Goal: Information Seeking & Learning: Learn about a topic

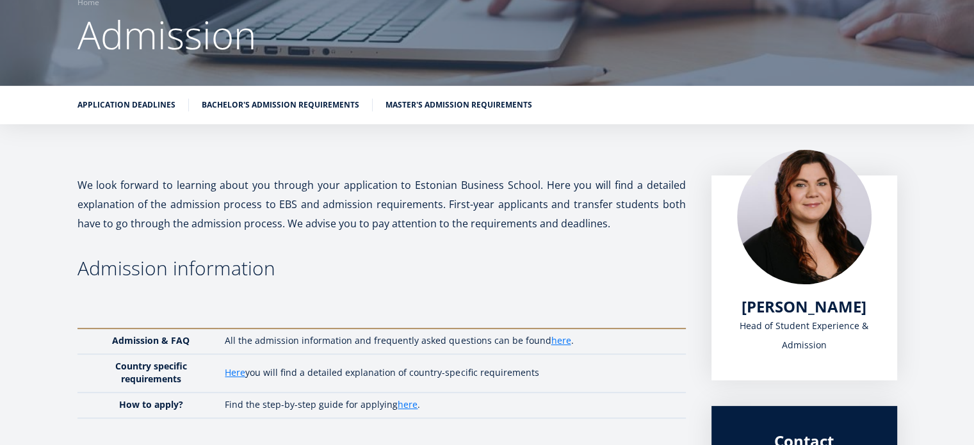
scroll to position [298, 0]
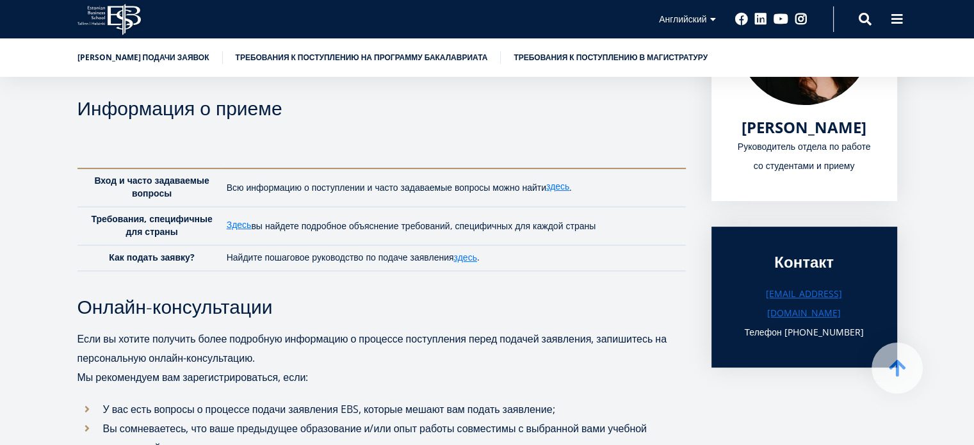
click at [343, 136] on th at bounding box center [452, 150] width 465 height 38
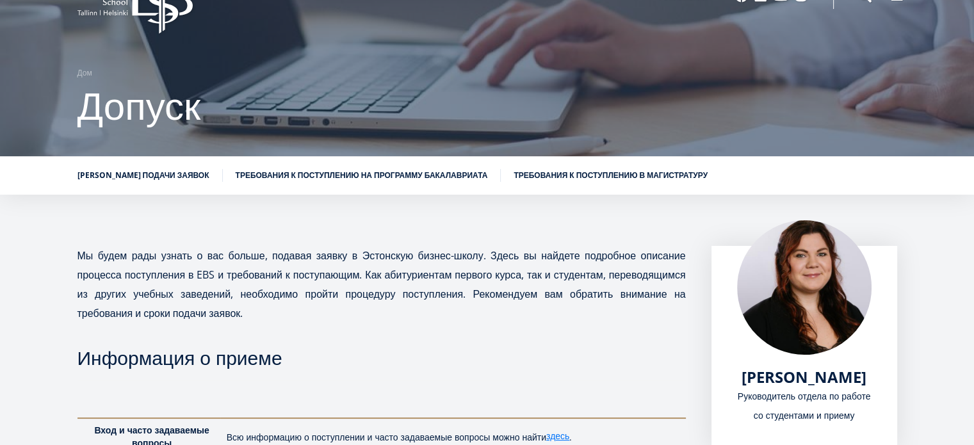
scroll to position [0, 0]
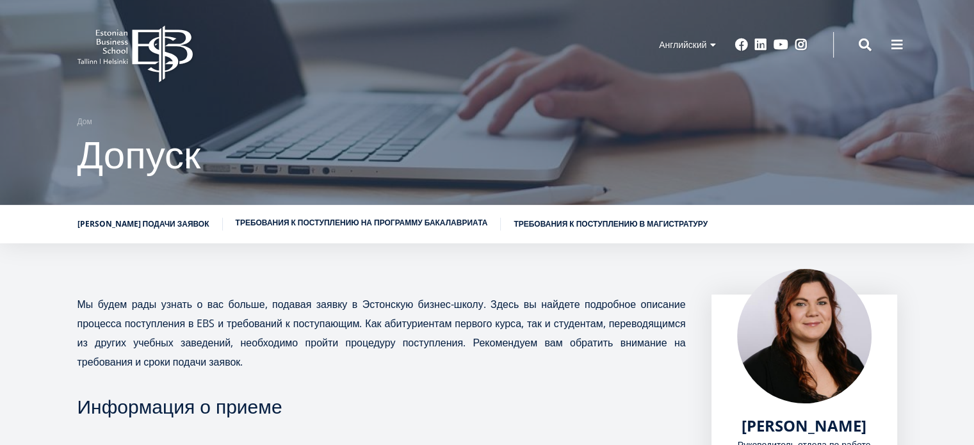
click at [310, 228] on link "Требования к поступлению на программу бакалавриата" at bounding box center [362, 222] width 252 height 13
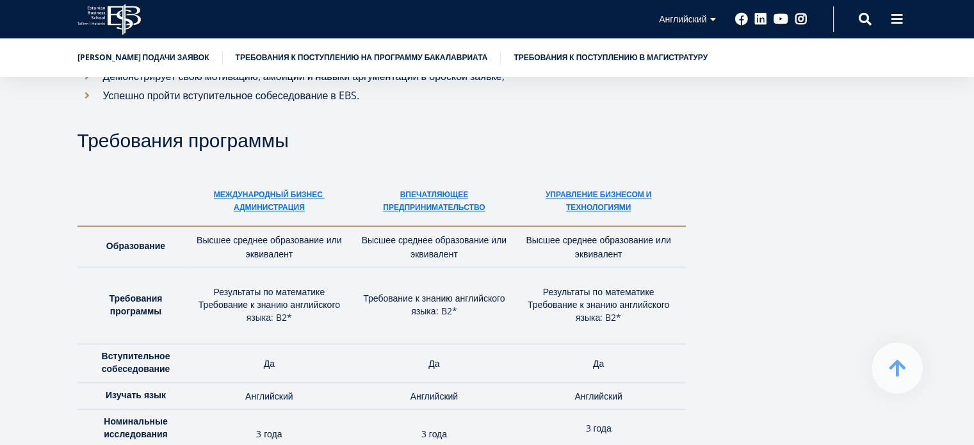
scroll to position [1542, 0]
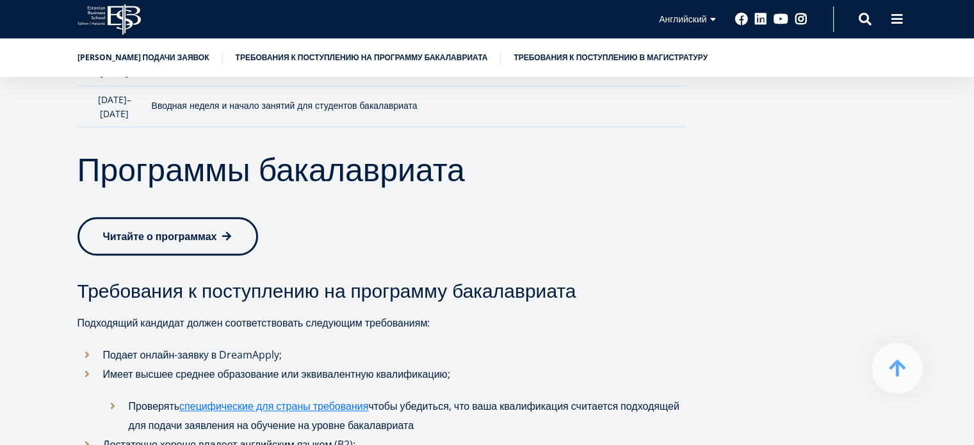
click at [131, 17] on icon "EBS Logo Created with Sketch." at bounding box center [108, 19] width 63 height 31
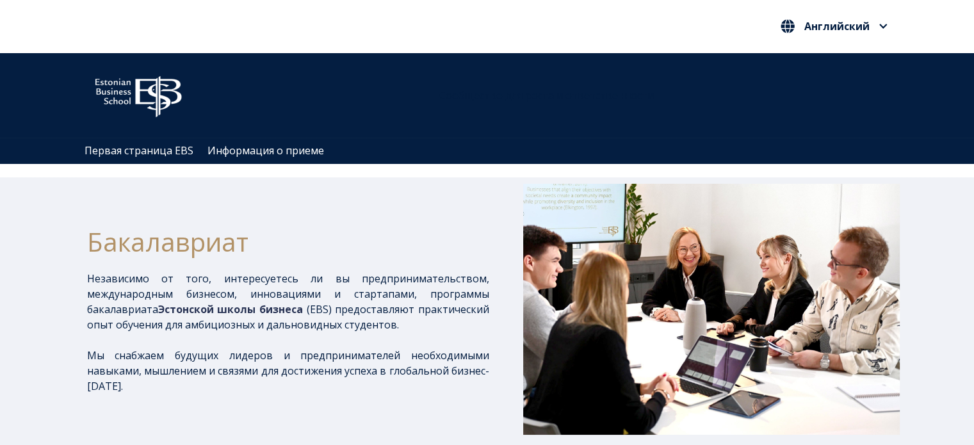
click at [417, 220] on div "Бакалавриат" at bounding box center [288, 242] width 402 height 58
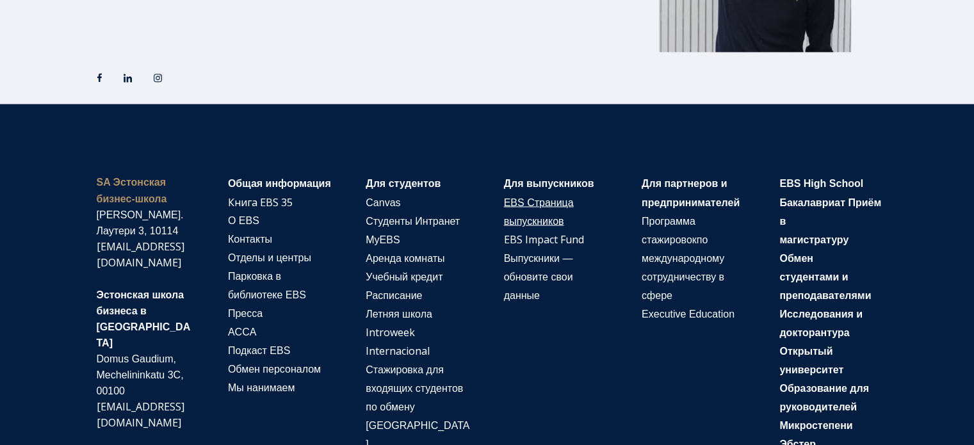
scroll to position [2182, 0]
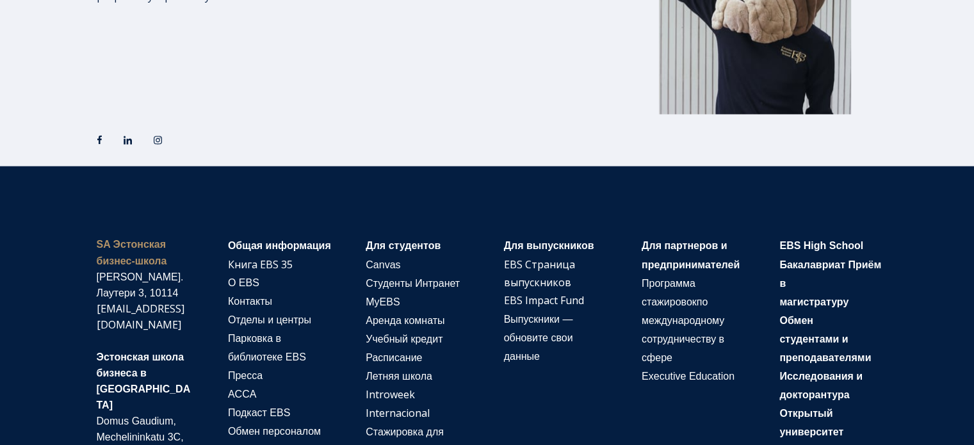
click at [510, 133] on div "Follow us on Facebook Follow us on LinkedIn Follow us on Instagram" at bounding box center [328, 142] width 476 height 33
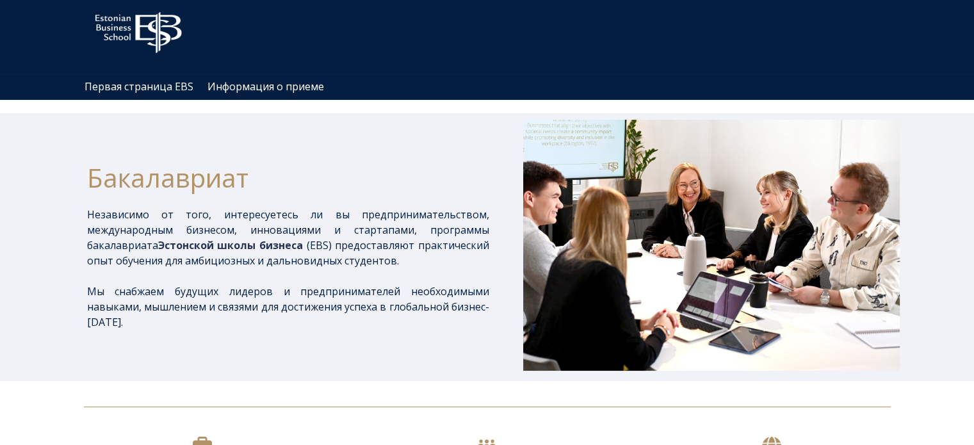
scroll to position [0, 0]
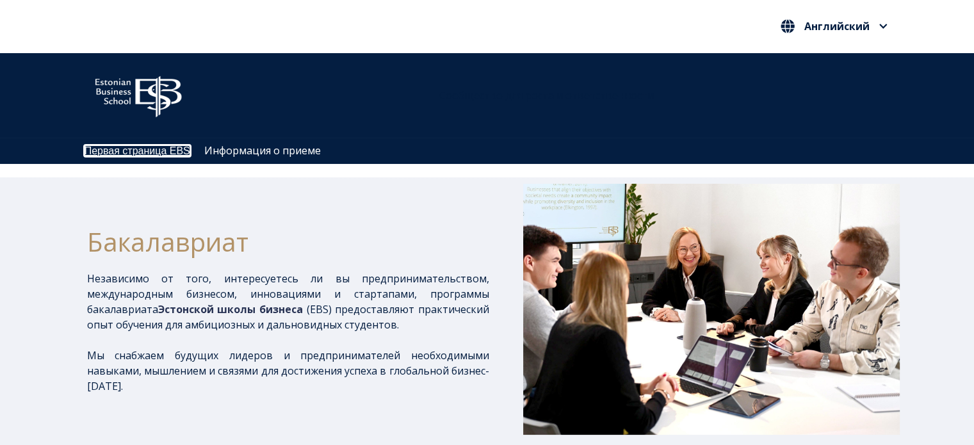
click at [161, 153] on font "Первая страница EBS" at bounding box center [137, 150] width 106 height 11
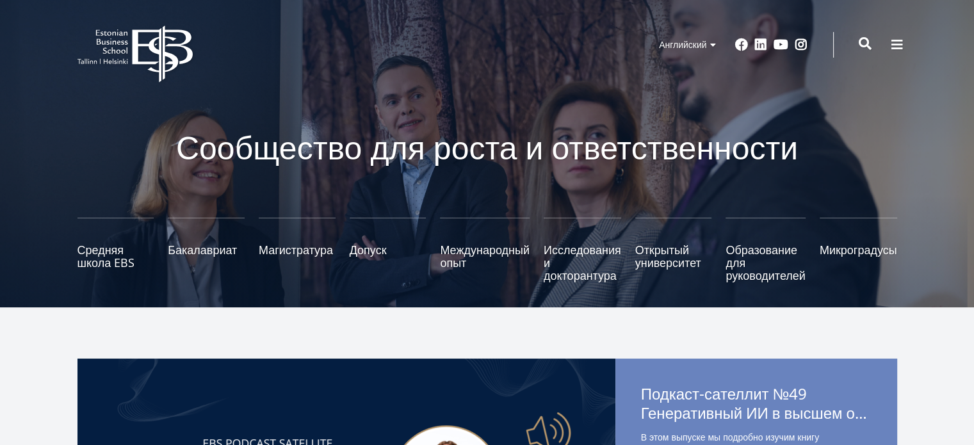
click at [868, 43] on span at bounding box center [864, 43] width 13 height 13
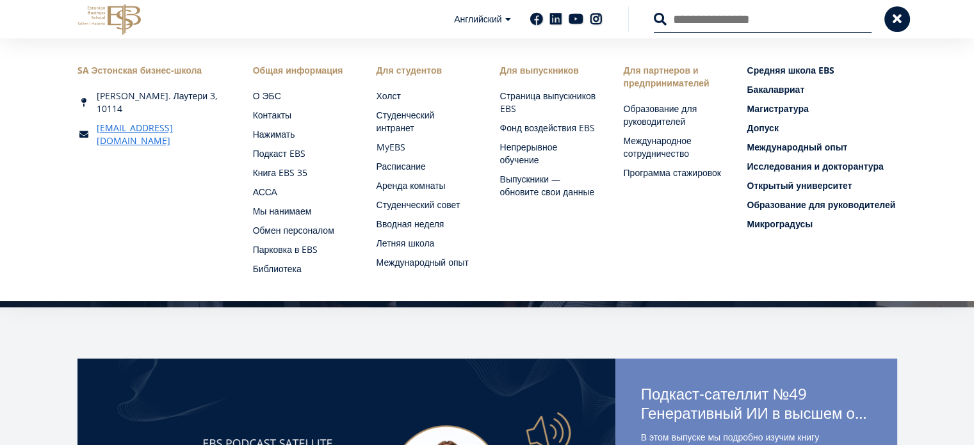
click at [695, 31] on input "Поиск" at bounding box center [763, 19] width 218 height 27
drag, startPoint x: 664, startPoint y: 18, endPoint x: 631, endPoint y: 17, distance: 32.7
click at [631, 17] on div "Поиск **" at bounding box center [749, 19] width 243 height 27
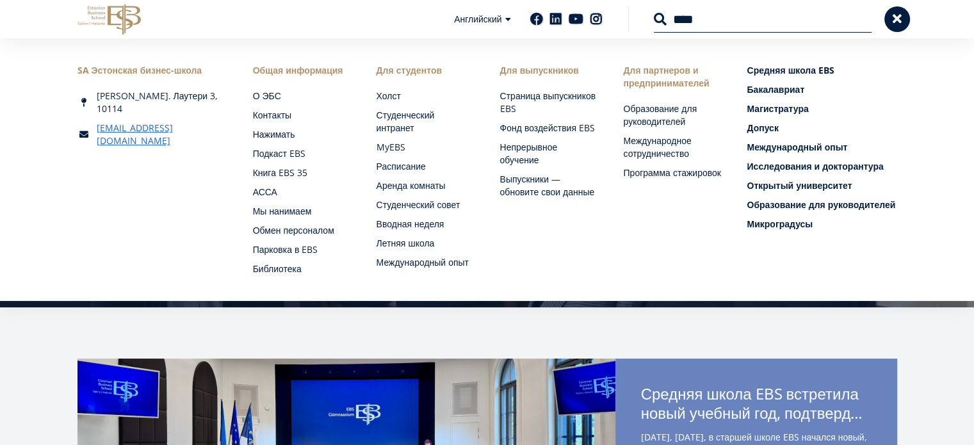
click at [725, 28] on input "****" at bounding box center [763, 19] width 218 height 27
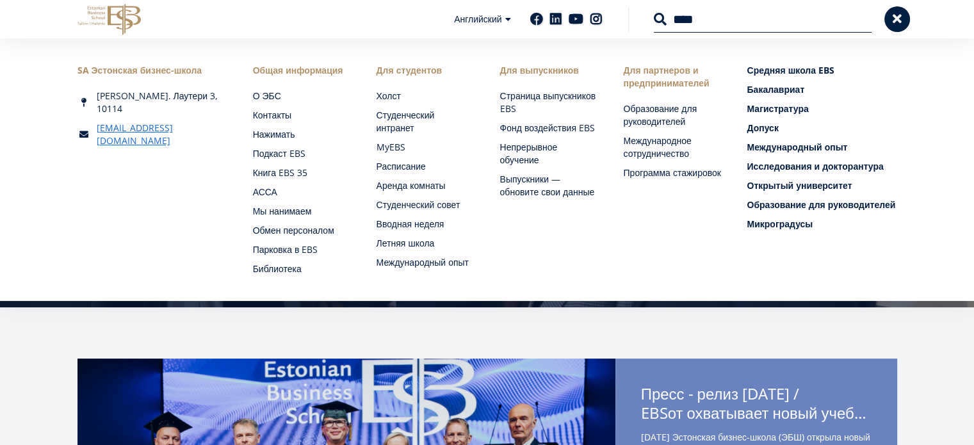
type input "****"
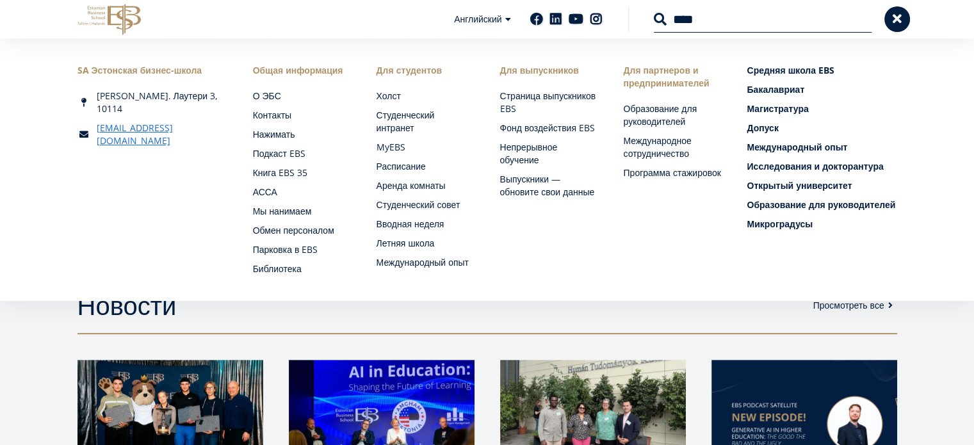
scroll to position [597, 0]
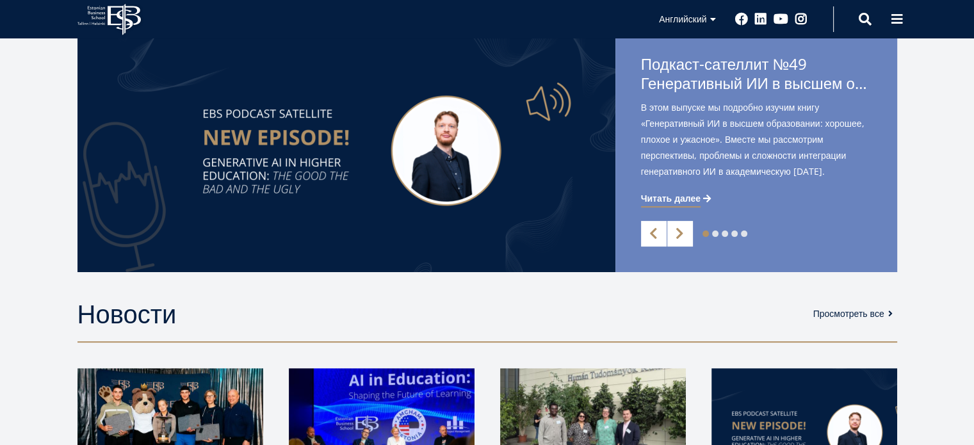
scroll to position [448, 0]
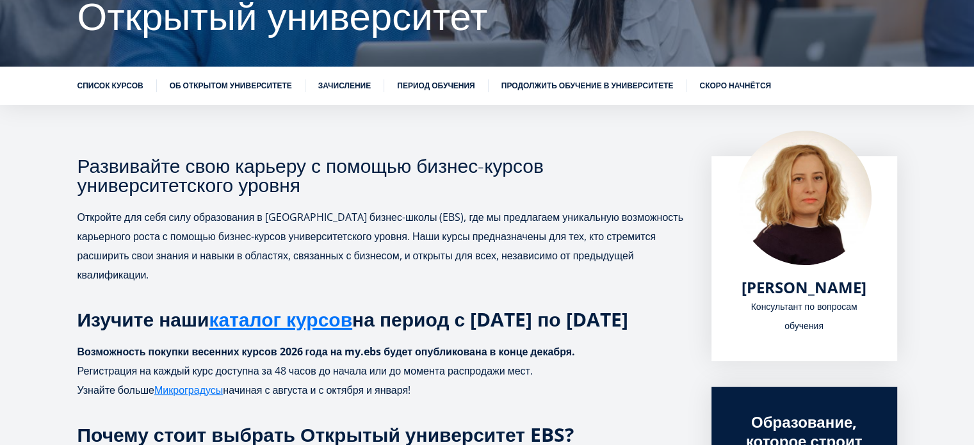
scroll to position [149, 0]
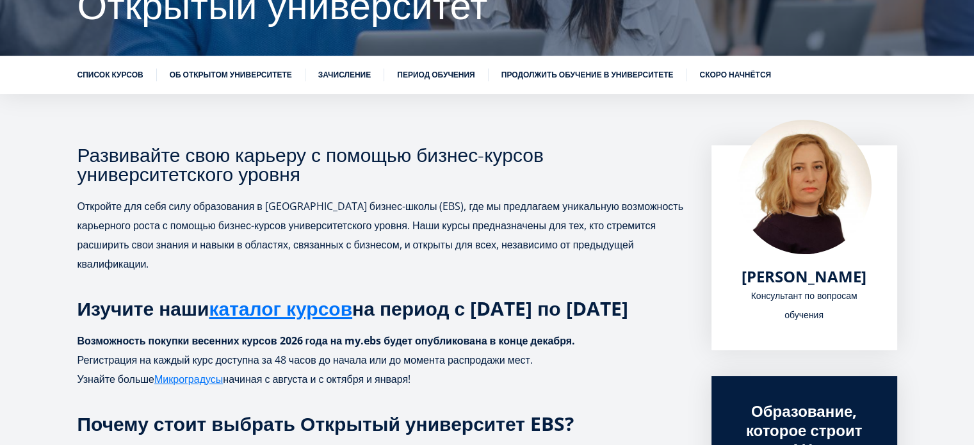
click at [482, 176] on h3 "Развивайте свою карьеру с помощью бизнес-курсов университетского уровня" at bounding box center [381, 164] width 608 height 38
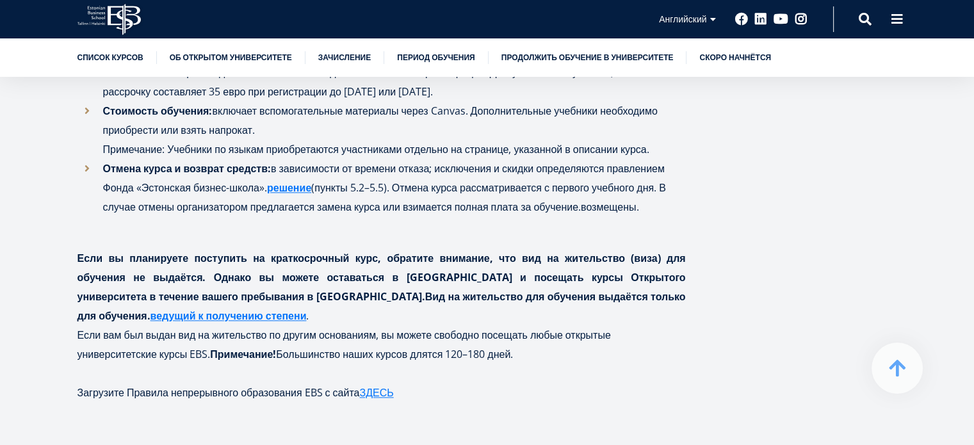
scroll to position [1643, 0]
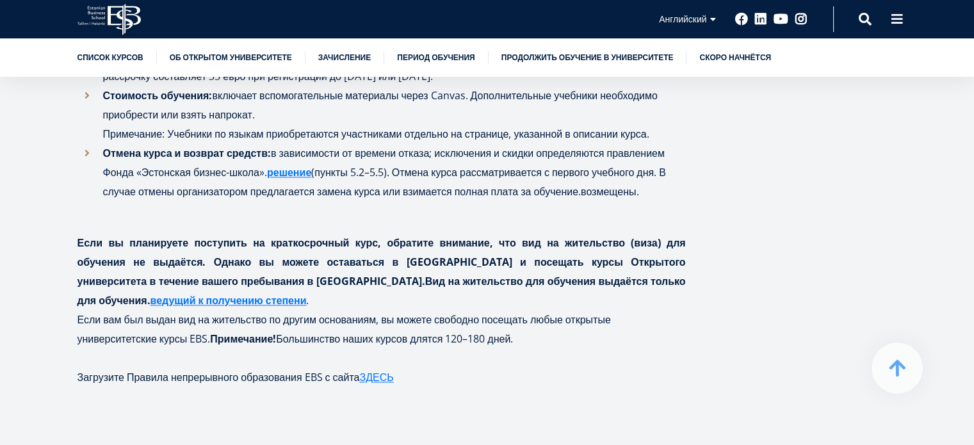
drag, startPoint x: 389, startPoint y: 238, endPoint x: 308, endPoint y: 248, distance: 81.9
click at [308, 179] on font "в зависимости от времени отказа; исключения и скидки определяются правлением Фо…" at bounding box center [383, 162] width 561 height 33
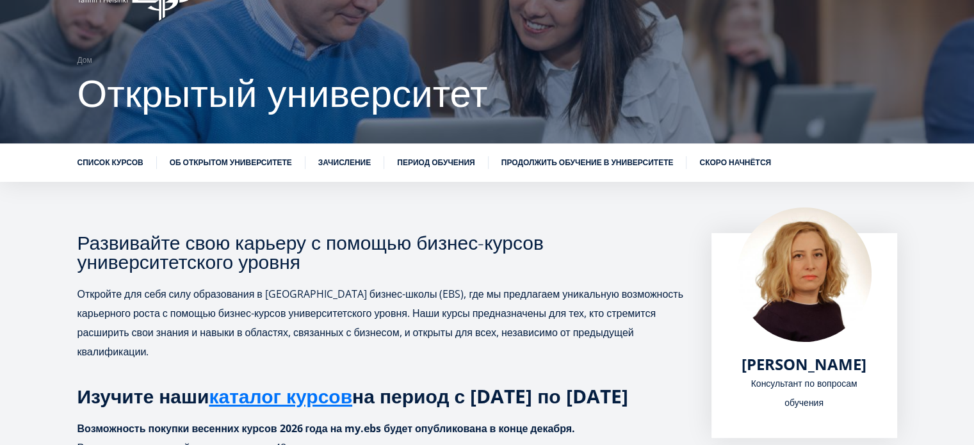
scroll to position [0, 0]
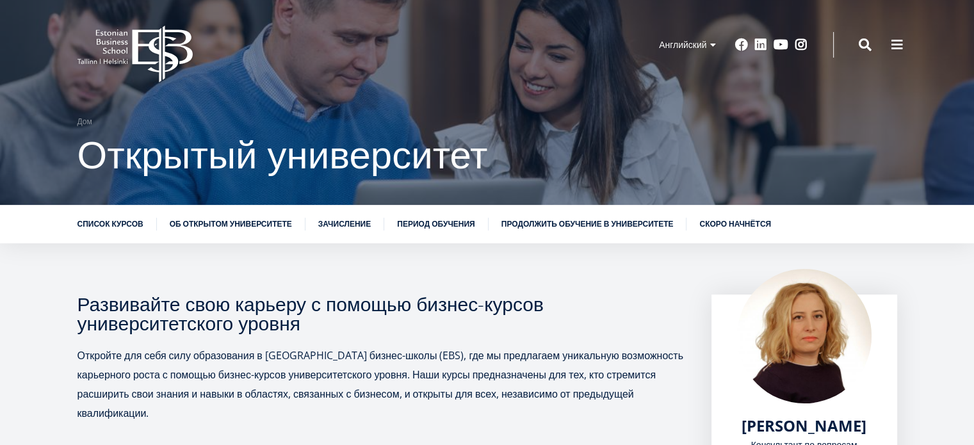
click at [134, 56] on icon at bounding box center [162, 54] width 60 height 57
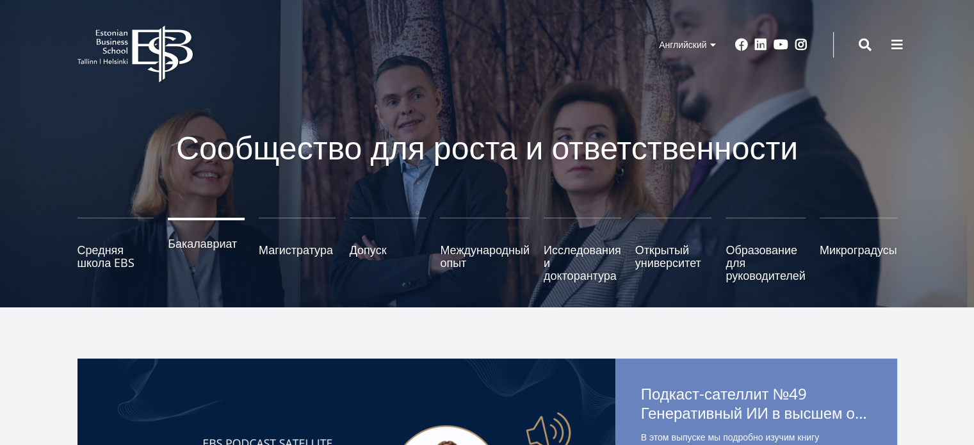
click at [198, 245] on font "Бакалавриат" at bounding box center [202, 243] width 69 height 15
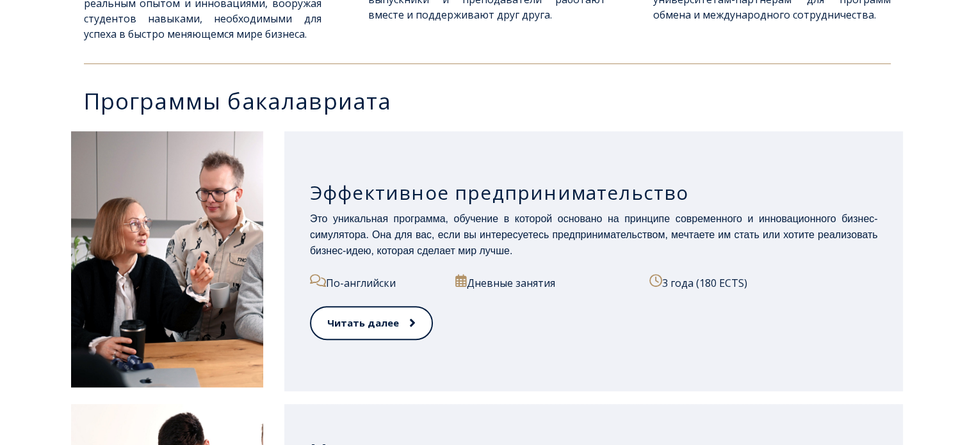
scroll to position [298, 0]
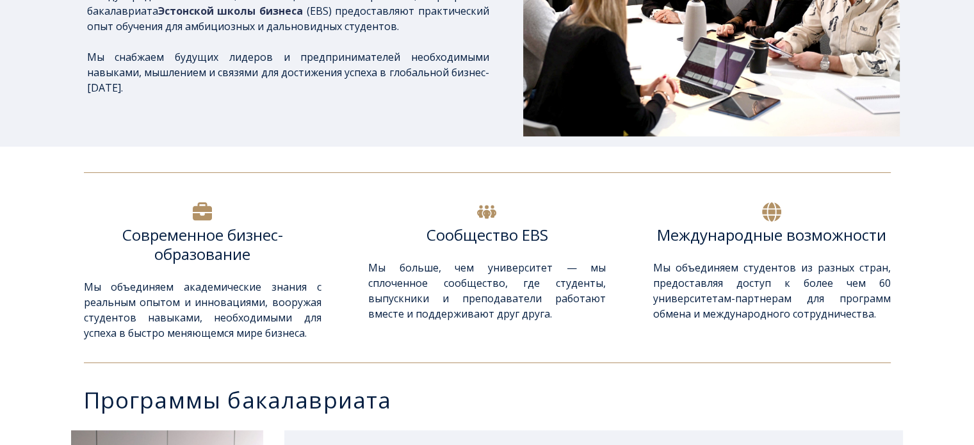
click at [498, 217] on div at bounding box center [486, 212] width 237 height 26
click at [683, 220] on div at bounding box center [770, 212] width 237 height 26
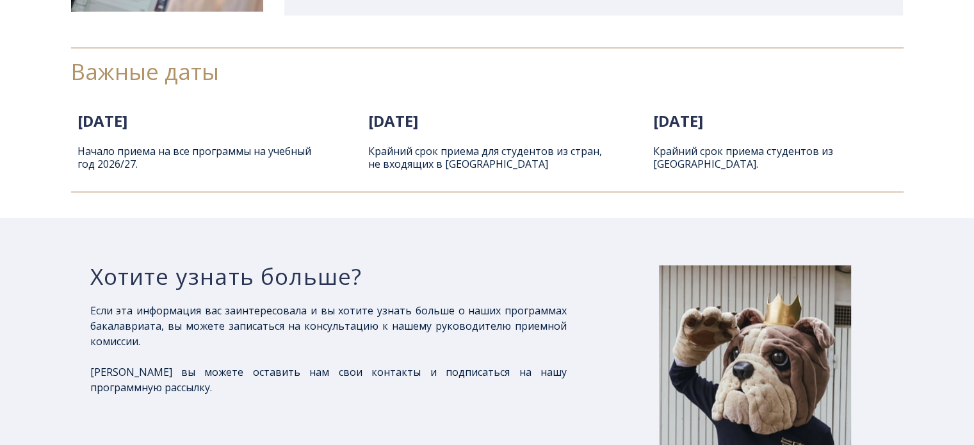
scroll to position [1792, 0]
